Goal: Task Accomplishment & Management: Manage account settings

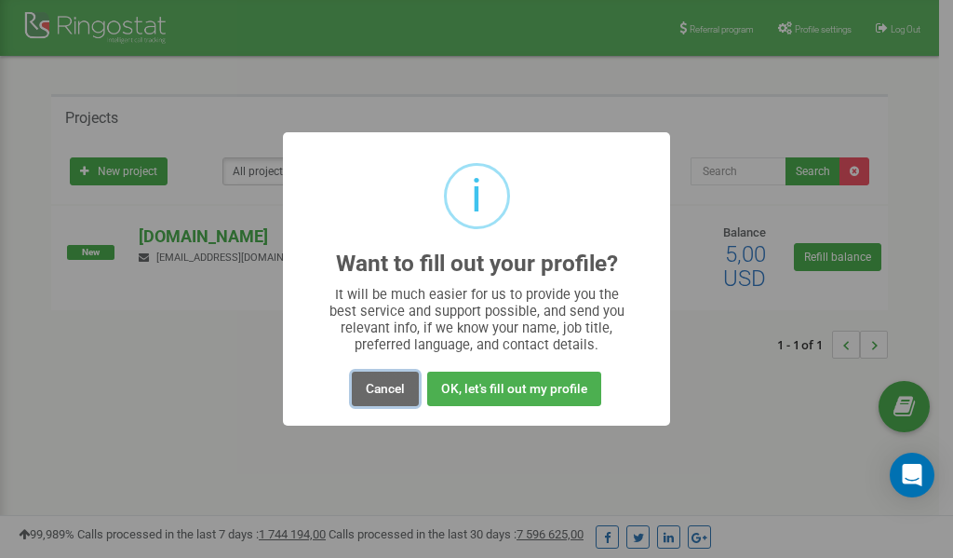
click at [379, 389] on button "Cancel" at bounding box center [385, 388] width 67 height 34
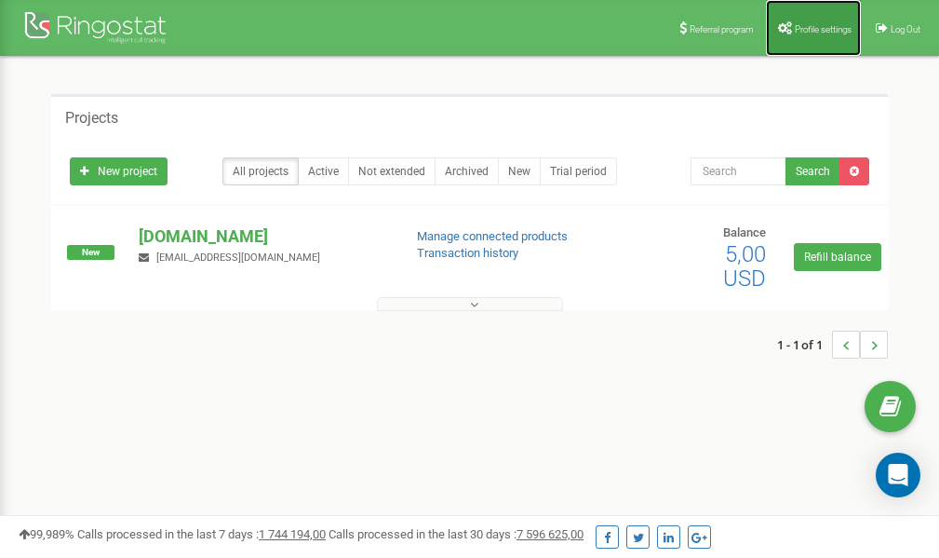
click at [826, 28] on span "Profile settings" at bounding box center [823, 29] width 57 height 10
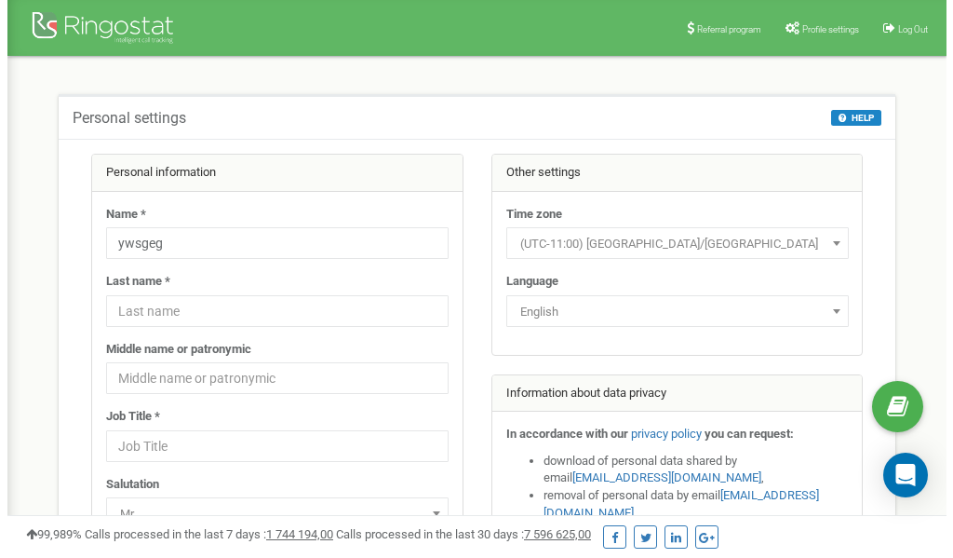
scroll to position [93, 0]
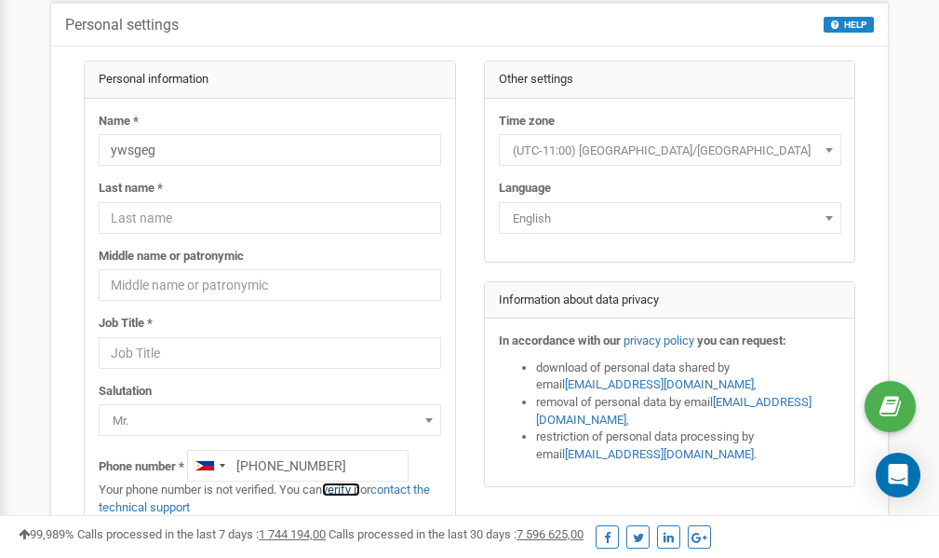
click at [348, 489] on link "verify it" at bounding box center [341, 489] width 38 height 14
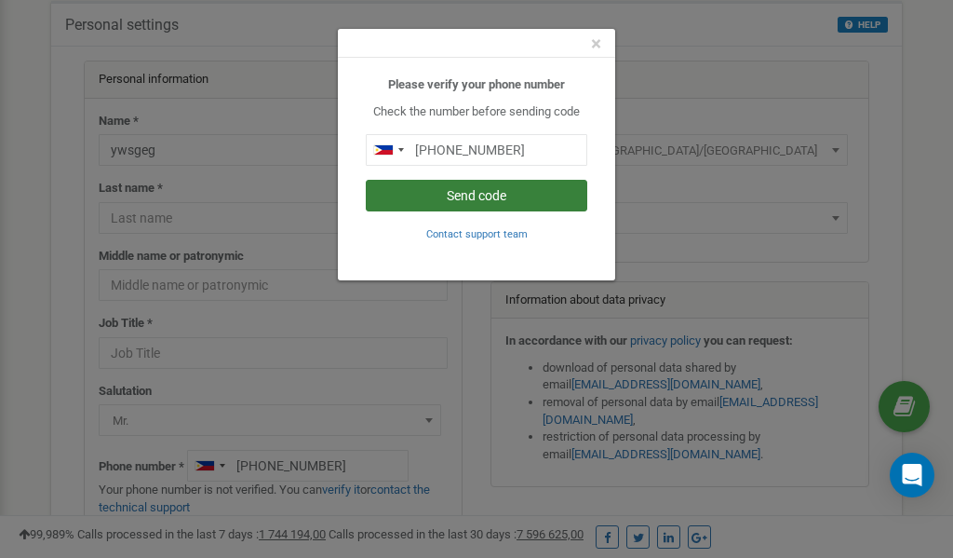
click at [443, 194] on button "Send code" at bounding box center [477, 196] width 222 height 32
